Goal: Navigation & Orientation: Find specific page/section

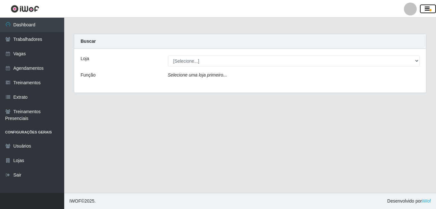
click at [428, 9] on icon "button" at bounding box center [427, 9] width 5 height 6
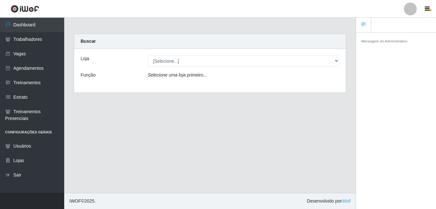
click at [334, 116] on main "Carregando... Buscar Loja [Selecione...] Bemais Supermercados - B1 Mangabeira F…" at bounding box center [210, 105] width 292 height 175
drag, startPoint x: 338, startPoint y: 151, endPoint x: 404, endPoint y: 141, distance: 66.9
click at [404, 141] on div "Dashboard Trabalhadores Vagas Agendamentos Treinamentos Extrato Treinamentos Pr…" at bounding box center [218, 105] width 436 height 175
click at [336, 30] on main "Carregando... Buscar Loja [Selecione...] Bemais Supermercados - B1 Mangabeira F…" at bounding box center [210, 105] width 292 height 175
click at [416, 7] on div at bounding box center [410, 9] width 13 height 13
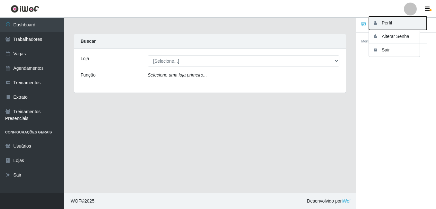
click at [386, 25] on button "Perfil" at bounding box center [398, 22] width 58 height 13
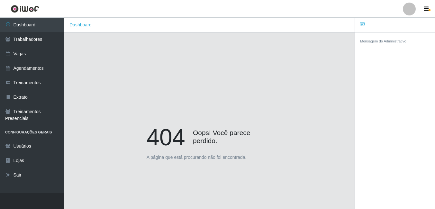
click at [408, 13] on div at bounding box center [408, 9] width 13 height 13
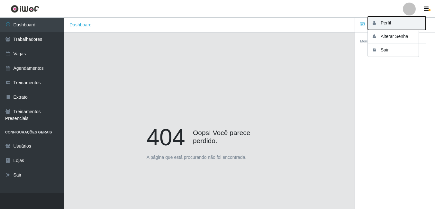
click at [391, 27] on button "Perfil" at bounding box center [396, 22] width 58 height 13
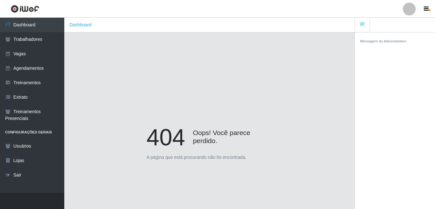
click at [203, 167] on div "404 Oops! Você parece perdido. A página que está procurando não foi encontrada." at bounding box center [209, 144] width 271 height 209
click at [409, 9] on div at bounding box center [408, 9] width 13 height 13
click at [318, 66] on div "404 Oops! Você parece perdido. A página que está procurando não foi encontrada." at bounding box center [209, 144] width 271 height 209
click at [405, 6] on div at bounding box center [408, 9] width 13 height 13
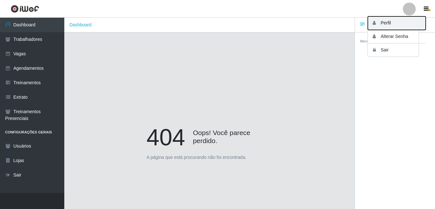
click at [386, 26] on button "Perfil" at bounding box center [396, 22] width 58 height 13
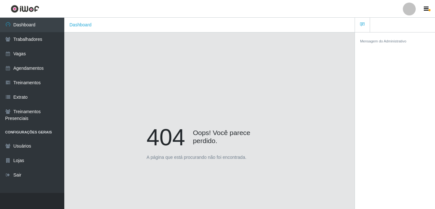
click at [407, 12] on div at bounding box center [408, 9] width 13 height 13
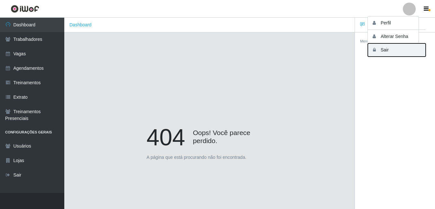
click at [394, 49] on button "Sair" at bounding box center [396, 49] width 58 height 13
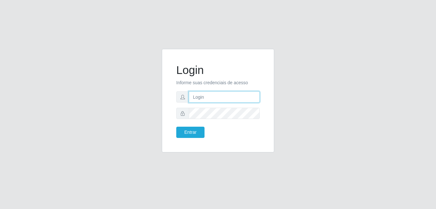
click at [203, 102] on input "text" at bounding box center [224, 96] width 71 height 11
type input "julia@b1"
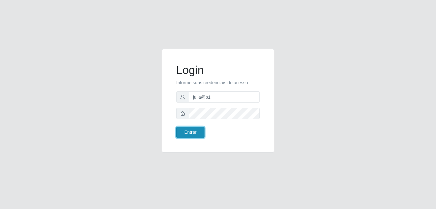
click at [185, 133] on button "Entrar" at bounding box center [190, 132] width 28 height 11
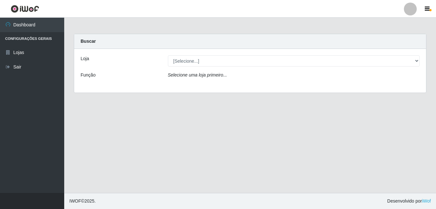
click at [370, 162] on main "Carregando... Buscar Loja [Selecione...] Bemais Supermercados - B1 Mangabeira F…" at bounding box center [250, 105] width 372 height 175
click at [134, 146] on main "Carregando... Buscar Loja [Selecione...] Bemais Supermercados - B1 Mangabeira F…" at bounding box center [250, 105] width 372 height 175
click at [426, 4] on button "button" at bounding box center [428, 8] width 16 height 9
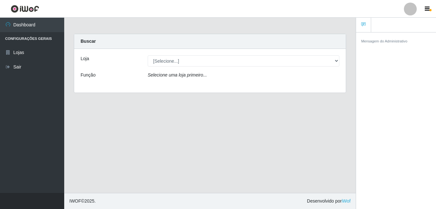
drag, startPoint x: 333, startPoint y: 115, endPoint x: 378, endPoint y: 67, distance: 66.4
click at [333, 115] on main "Carregando... Buscar Loja [Selecione...] Bemais Supermercados - B1 Mangabeira F…" at bounding box center [210, 105] width 292 height 175
click at [414, 11] on div at bounding box center [410, 9] width 13 height 13
click at [222, 118] on main "Carregando... Buscar Loja [Selecione...] Bemais Supermercados - B1 Mangabeira F…" at bounding box center [210, 105] width 292 height 175
click at [340, 172] on main "Carregando... Buscar Loja [Selecione...] Bemais Supermercados - B1 Mangabeira F…" at bounding box center [210, 105] width 292 height 175
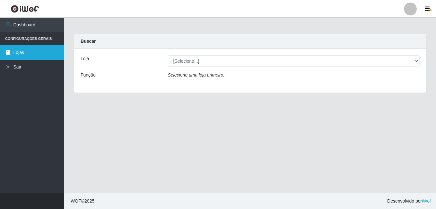
click at [25, 56] on link "Lojas" at bounding box center [32, 52] width 64 height 14
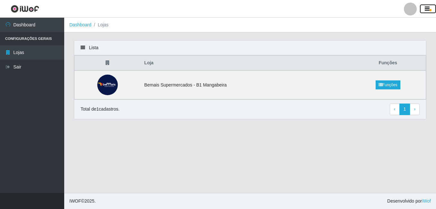
click at [431, 8] on button "button" at bounding box center [428, 8] width 16 height 9
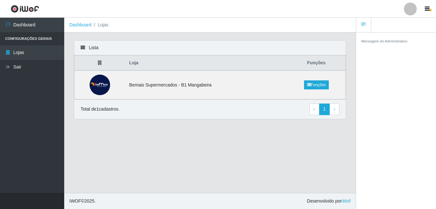
click at [328, 138] on main "Dashboard Lojas Lista Loja Funções Bemais Supermercados - B1 Mangabeira Funções…" at bounding box center [210, 105] width 292 height 175
click at [424, 9] on button "button" at bounding box center [428, 8] width 16 height 9
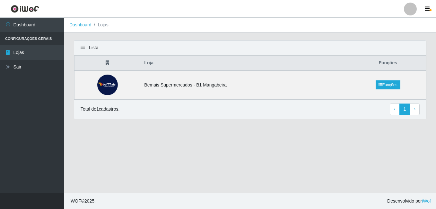
click at [408, 6] on div at bounding box center [410, 9] width 13 height 13
click at [397, 50] on button "Sair" at bounding box center [398, 49] width 58 height 13
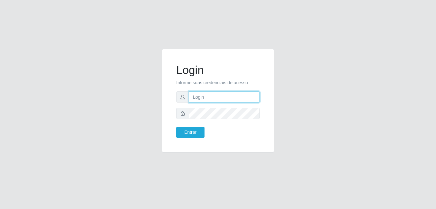
drag, startPoint x: 217, startPoint y: 93, endPoint x: 219, endPoint y: 90, distance: 3.5
click at [217, 93] on input "text" at bounding box center [224, 96] width 71 height 11
click at [193, 97] on input "text" at bounding box center [224, 96] width 71 height 11
type input "julia@b1"
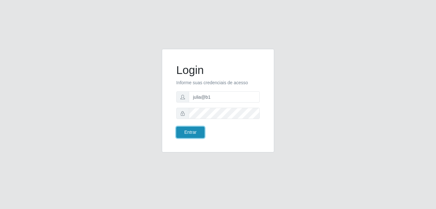
click at [189, 131] on button "Entrar" at bounding box center [190, 132] width 28 height 11
